Goal: Transaction & Acquisition: Purchase product/service

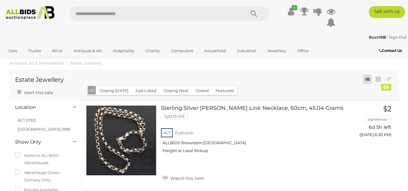
click at [18, 12] on img at bounding box center [30, 13] width 54 height 14
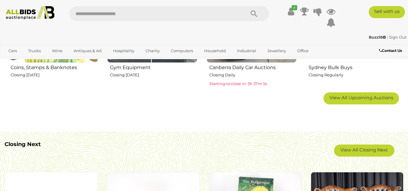
scroll to position [452, 0]
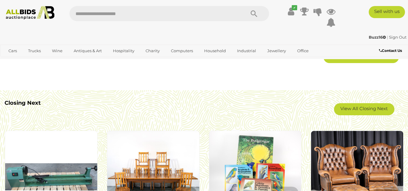
drag, startPoint x: 409, startPoint y: 15, endPoint x: 413, endPoint y: 61, distance: 46.4
click at [368, 110] on link "View All Closing Next" at bounding box center [364, 109] width 60 height 12
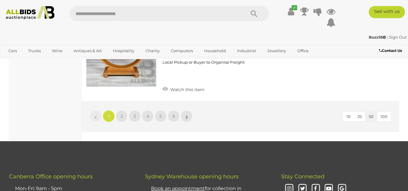
scroll to position [4700, 0]
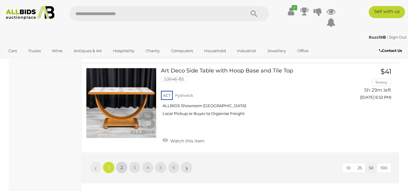
click at [122, 165] on span "2" at bounding box center [122, 167] width 2 height 5
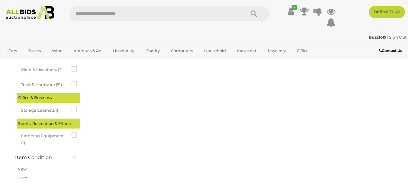
scroll to position [31, 0]
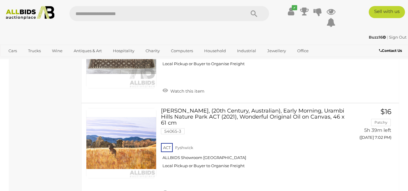
scroll to position [2827, 0]
